Goal: Find specific page/section: Find specific page/section

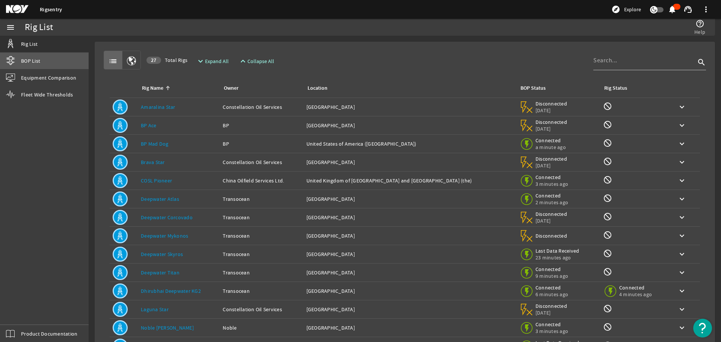
click at [35, 59] on span "BOP List" at bounding box center [30, 61] width 19 height 8
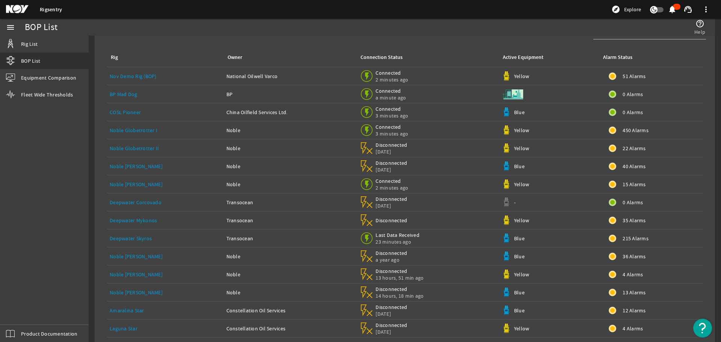
scroll to position [56, 0]
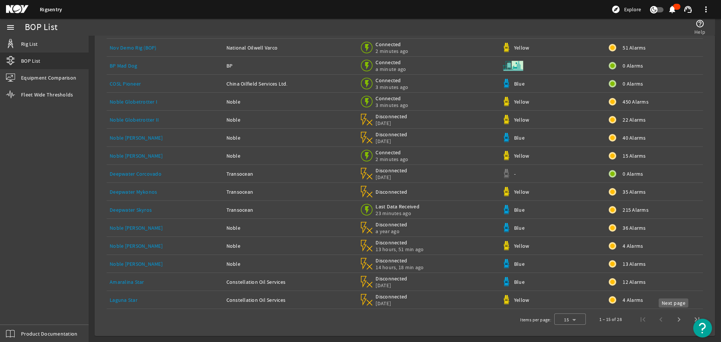
click at [672, 319] on span "Next page" at bounding box center [679, 320] width 18 height 18
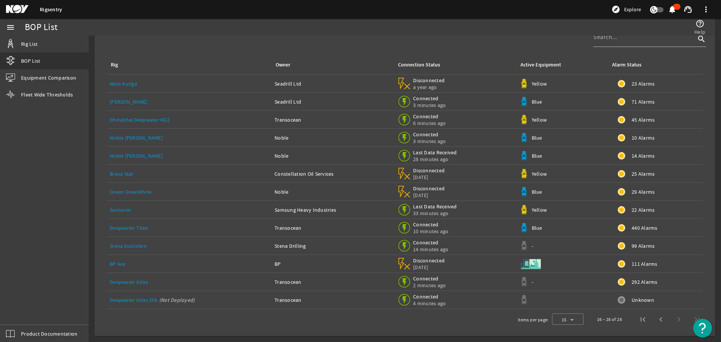
scroll to position [20, 0]
click at [134, 156] on link "Noble [PERSON_NAME]" at bounding box center [136, 155] width 53 height 7
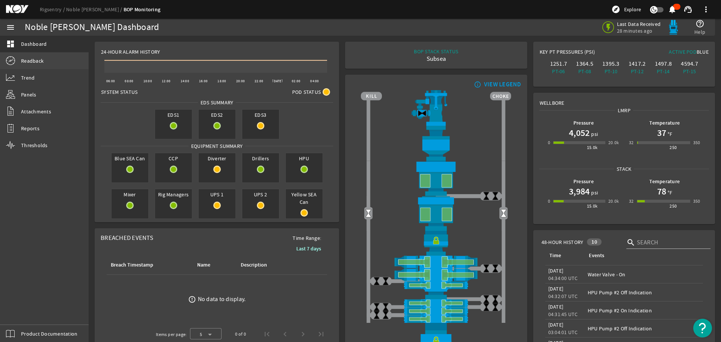
click at [33, 60] on span "Readback" at bounding box center [32, 61] width 23 height 8
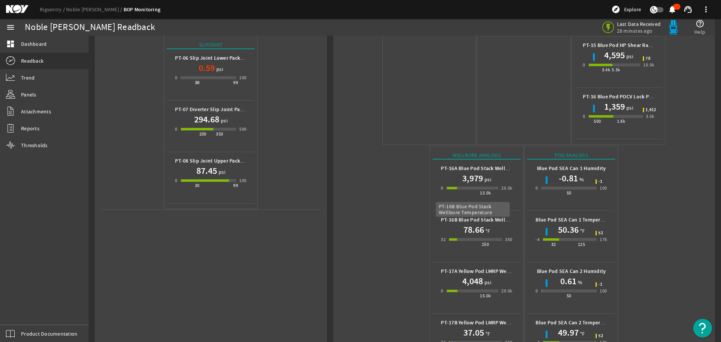
scroll to position [335, 0]
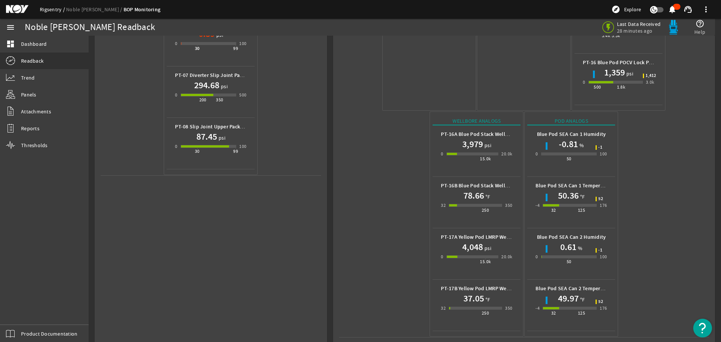
click at [48, 11] on link "Rigsentry" at bounding box center [53, 9] width 26 height 7
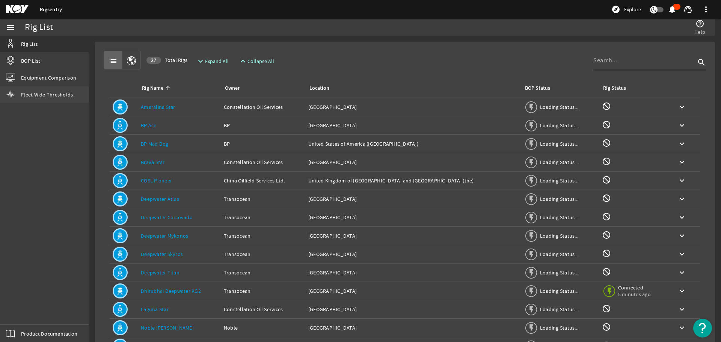
drag, startPoint x: 33, startPoint y: 65, endPoint x: 80, endPoint y: 93, distance: 55.2
click at [33, 65] on link "BOP List" at bounding box center [44, 61] width 89 height 17
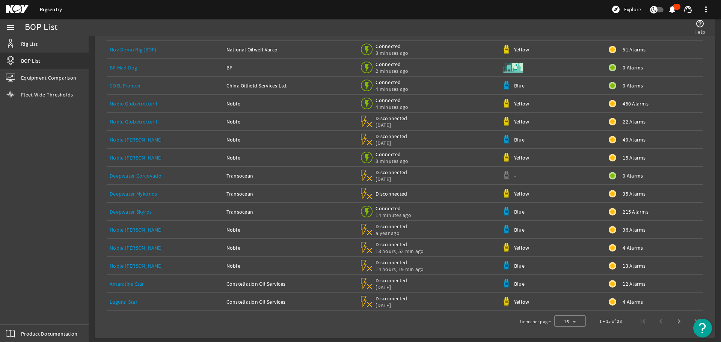
scroll to position [56, 0]
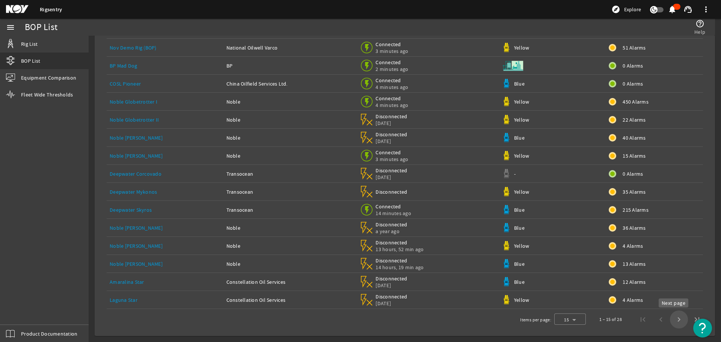
click at [671, 318] on span "Next page" at bounding box center [679, 320] width 18 height 18
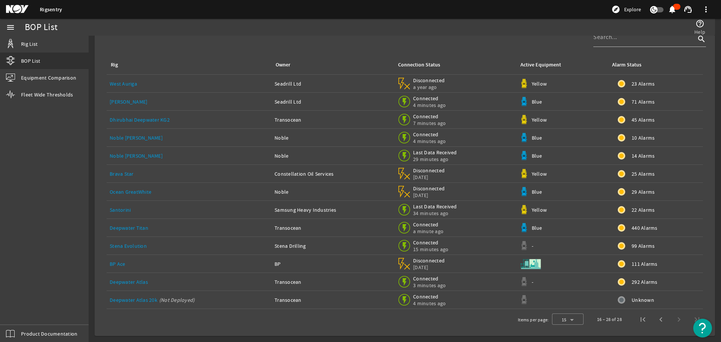
click at [136, 246] on link "Stena Evolution" at bounding box center [128, 246] width 37 height 7
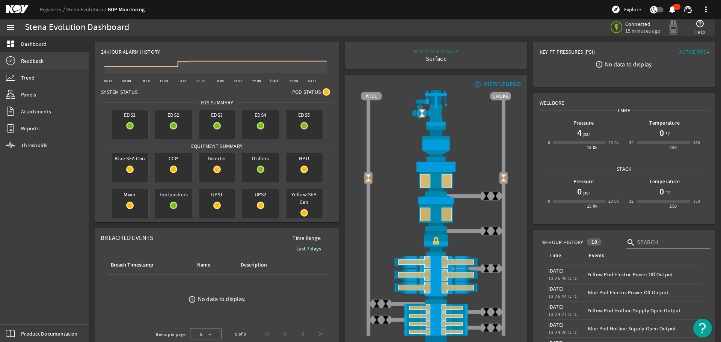
click at [24, 59] on span "Readback" at bounding box center [32, 61] width 23 height 8
